Goal: Task Accomplishment & Management: Manage account settings

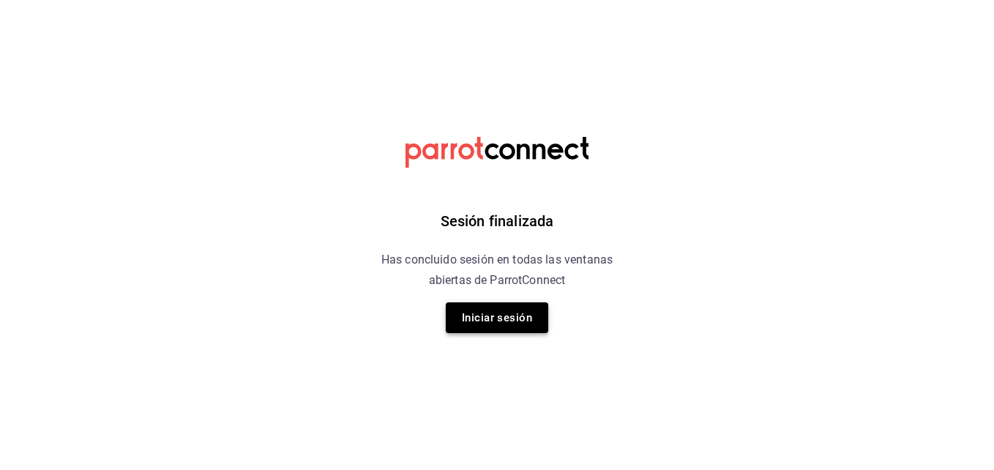
click at [489, 305] on button "Iniciar sesión" at bounding box center [497, 317] width 103 height 31
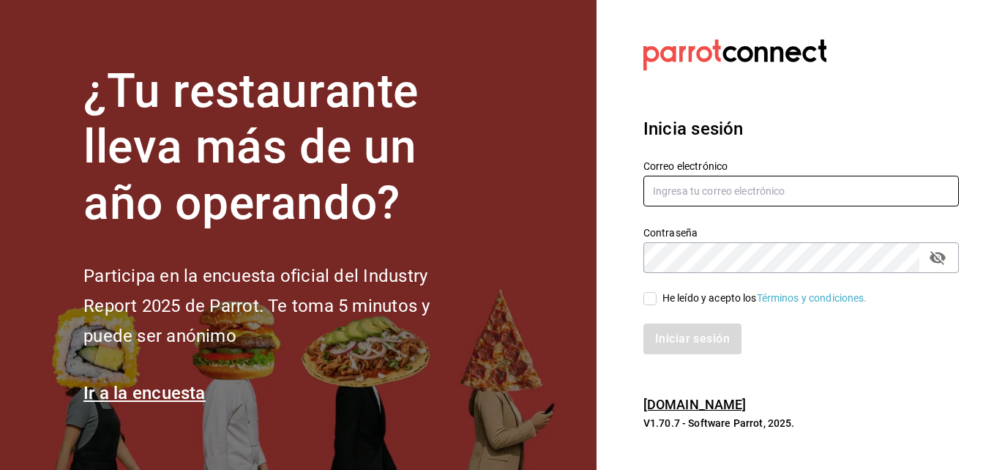
type input "[PERSON_NAME][EMAIL_ADDRESS][PERSON_NAME][DOMAIN_NAME]"
click at [648, 296] on input "He leído y acepto los Términos y condiciones." at bounding box center [650, 298] width 13 height 13
checkbox input "true"
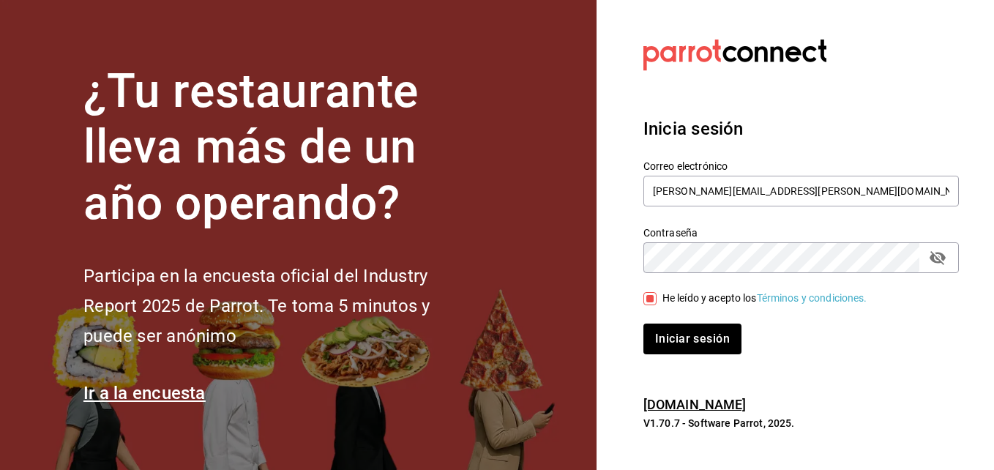
click at [658, 314] on div "Iniciar sesión" at bounding box center [792, 330] width 333 height 48
click at [666, 338] on button "Iniciar sesión" at bounding box center [694, 339] width 100 height 31
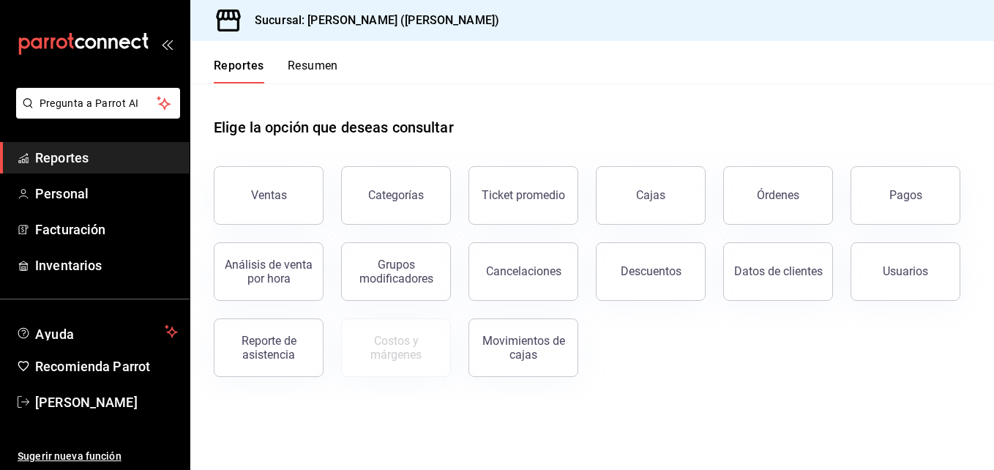
drag, startPoint x: 288, startPoint y: 71, endPoint x: 307, endPoint y: 70, distance: 18.4
click at [307, 70] on button "Resumen" at bounding box center [313, 71] width 51 height 25
